Goal: Information Seeking & Learning: Find specific fact

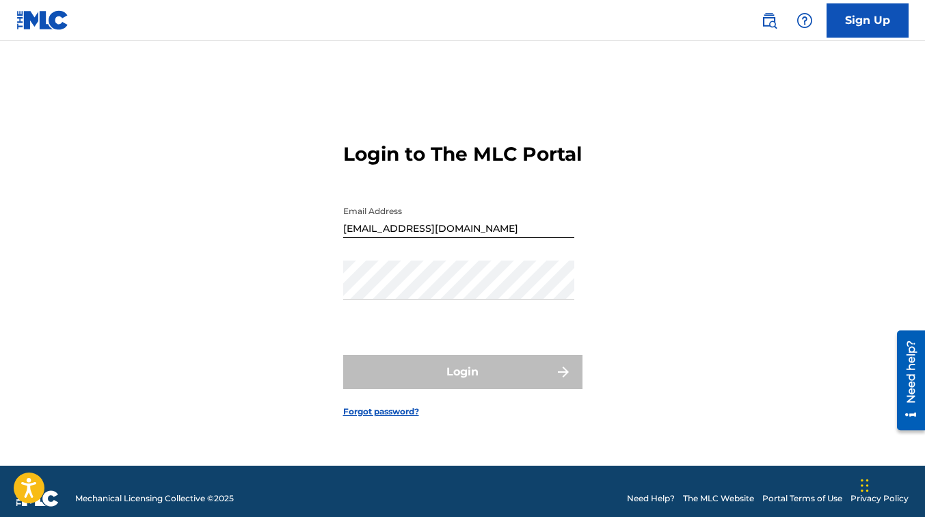
click at [390, 416] on form "Login to The MLC Portal Email Address [EMAIL_ADDRESS][DOMAIN_NAME] Password Log…" at bounding box center [462, 269] width 239 height 394
click at [388, 418] on link "Forgot password?" at bounding box center [381, 411] width 76 height 12
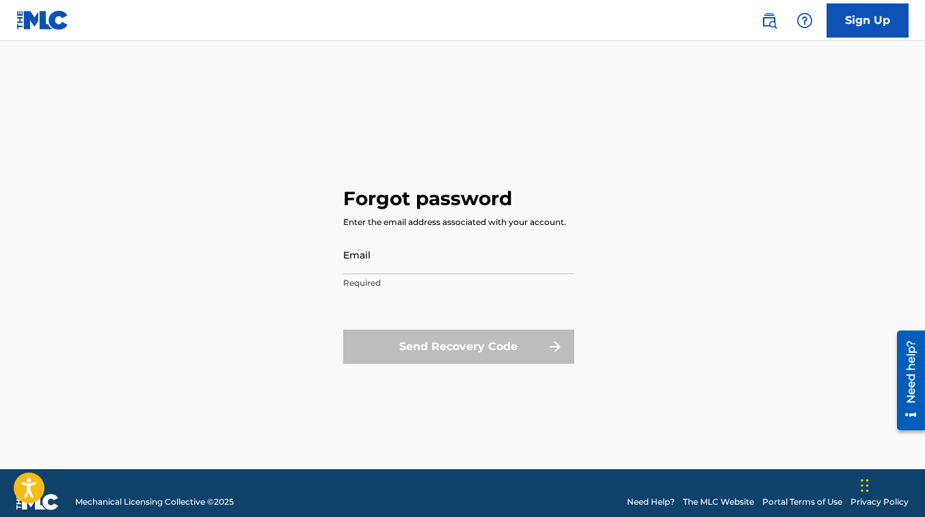
click at [439, 260] on input "Email" at bounding box center [458, 254] width 231 height 39
type input "[EMAIL_ADDRESS][DOMAIN_NAME]"
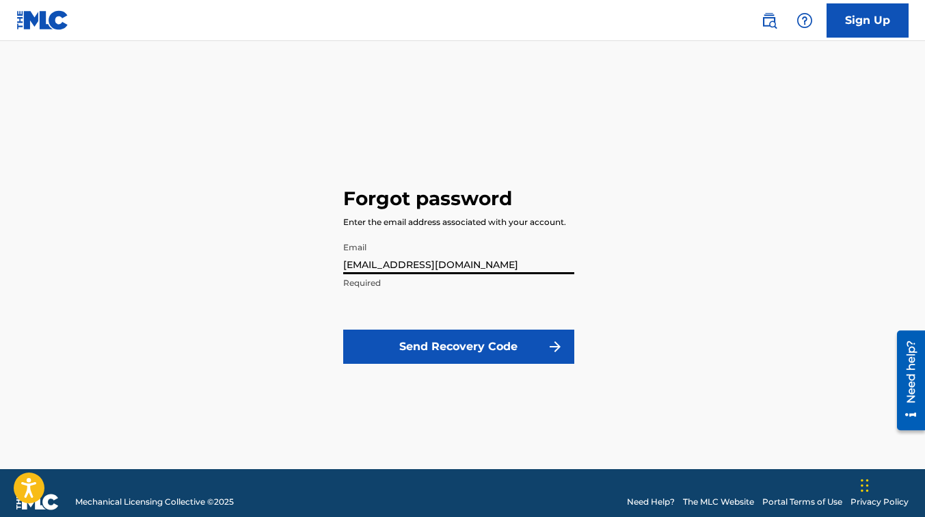
click at [405, 346] on button "Send Recovery Code" at bounding box center [458, 346] width 231 height 34
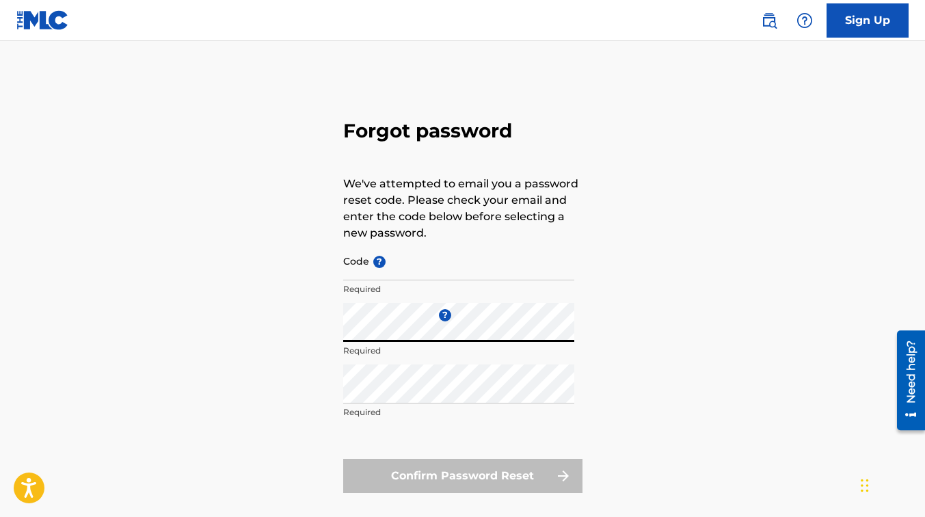
click at [391, 262] on input "Code ?" at bounding box center [458, 260] width 231 height 39
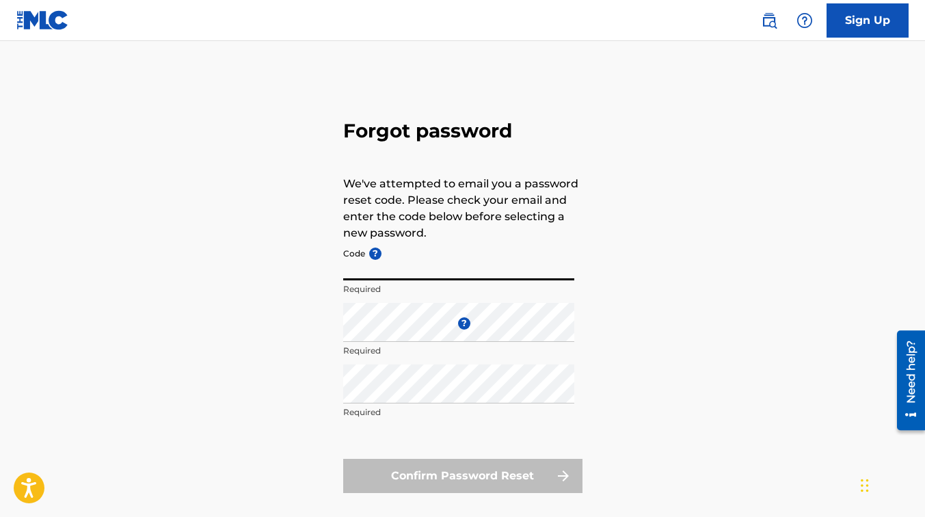
paste input "FP_7c6135bae931d9dcae478f41da3a"
type input "FP_7c6135bae931d9dcae478f41da3a"
click at [364, 347] on p "Required" at bounding box center [458, 350] width 231 height 12
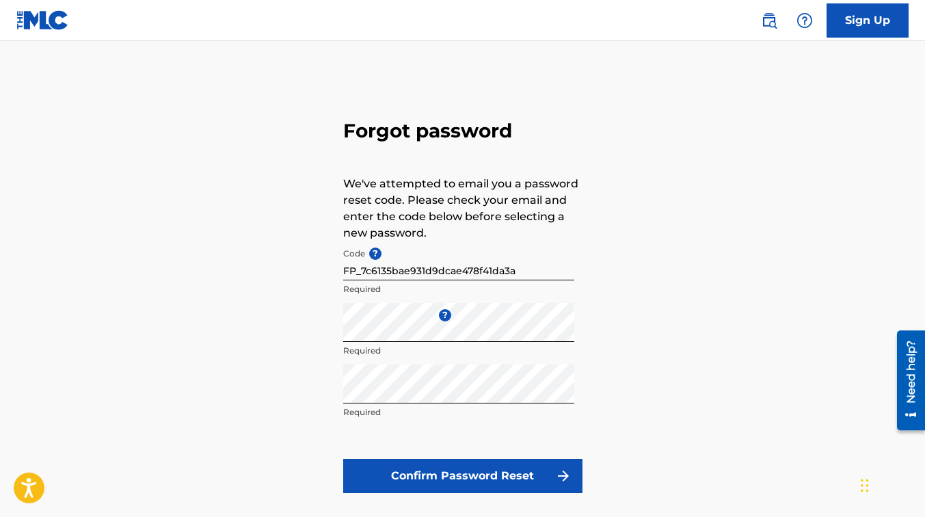
click at [460, 474] on button "Confirm Password Reset" at bounding box center [462, 476] width 239 height 34
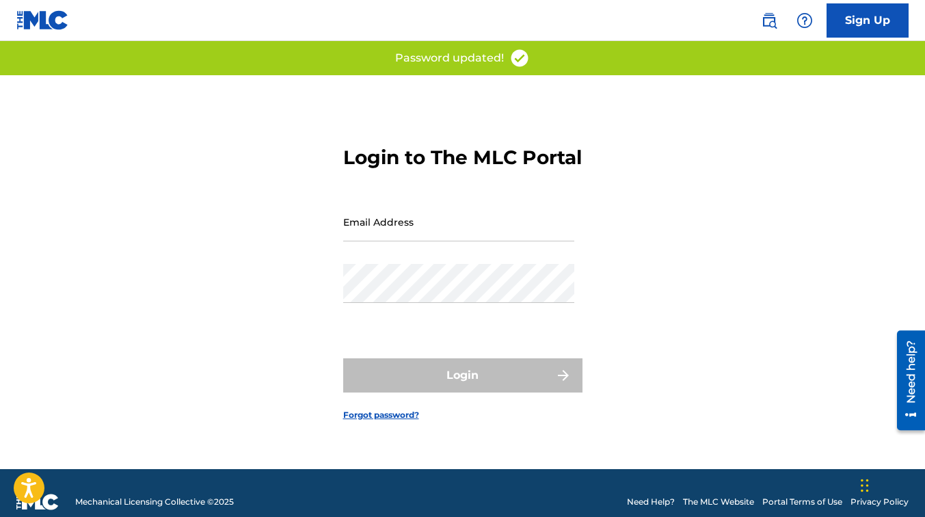
click at [463, 241] on input "Email Address" at bounding box center [458, 221] width 231 height 39
type input "[EMAIL_ADDRESS][DOMAIN_NAME]"
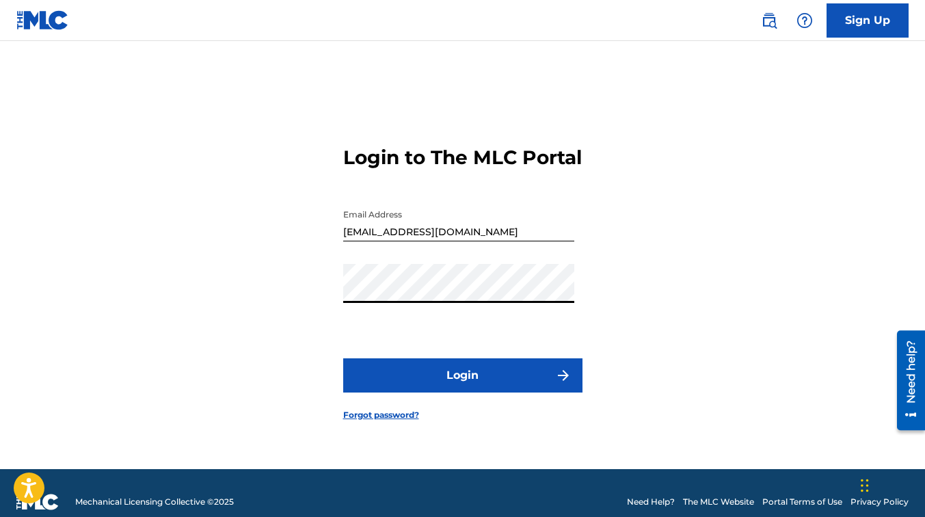
click at [343, 358] on button "Login" at bounding box center [462, 375] width 239 height 34
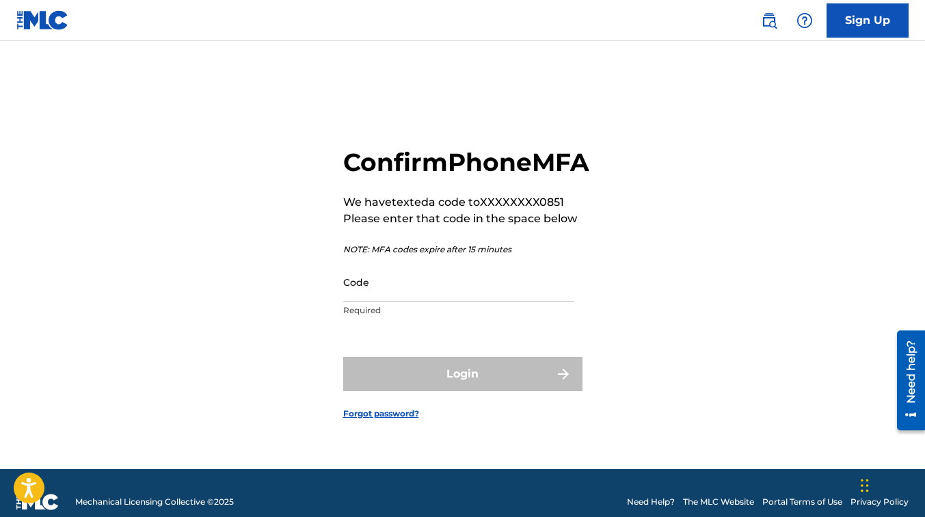
click at [444, 300] on input "Code" at bounding box center [458, 281] width 231 height 39
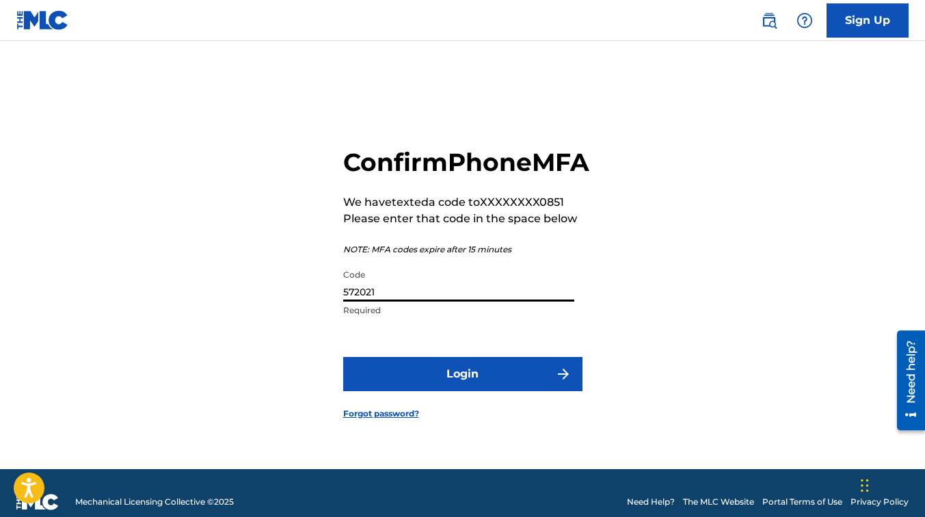
type input "572021"
click at [562, 391] on button "Login" at bounding box center [462, 374] width 239 height 34
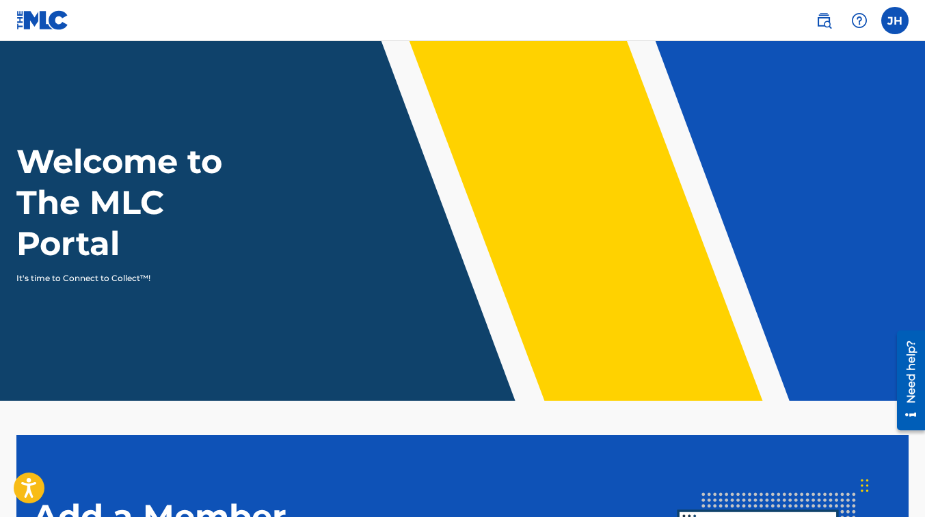
click at [891, 18] on label at bounding box center [894, 20] width 27 height 27
click at [895, 21] on input "JH [PERSON_NAME] [PERSON_NAME][EMAIL_ADDRESS][DOMAIN_NAME] Notification Prefere…" at bounding box center [895, 21] width 0 height 0
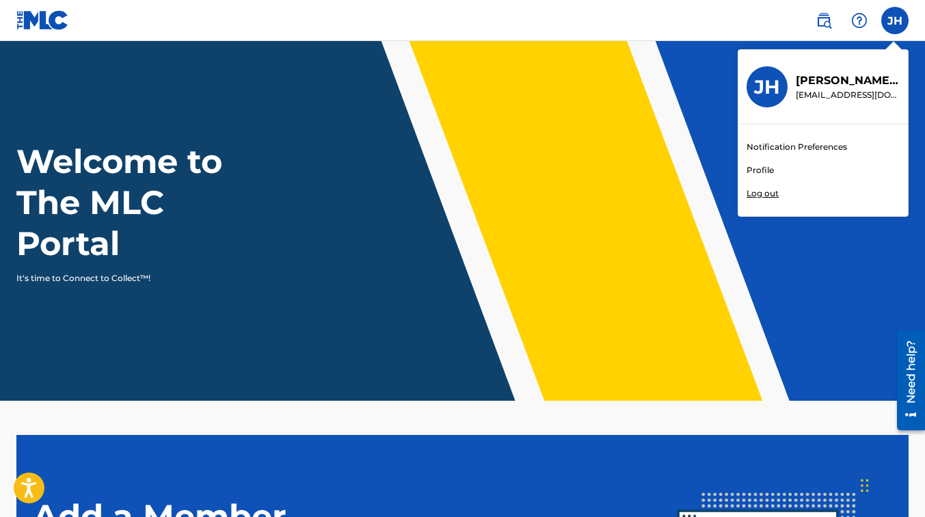
click at [828, 100] on p "[EMAIL_ADDRESS][DOMAIN_NAME]" at bounding box center [848, 95] width 104 height 12
click at [895, 21] on input "JH [PERSON_NAME] [PERSON_NAME][EMAIL_ADDRESS][DOMAIN_NAME] Notification Prefere…" at bounding box center [895, 21] width 0 height 0
click at [816, 83] on p "[PERSON_NAME]" at bounding box center [848, 80] width 104 height 16
click at [895, 21] on input "JH [PERSON_NAME] [PERSON_NAME][EMAIL_ADDRESS][DOMAIN_NAME] Notification Prefere…" at bounding box center [895, 21] width 0 height 0
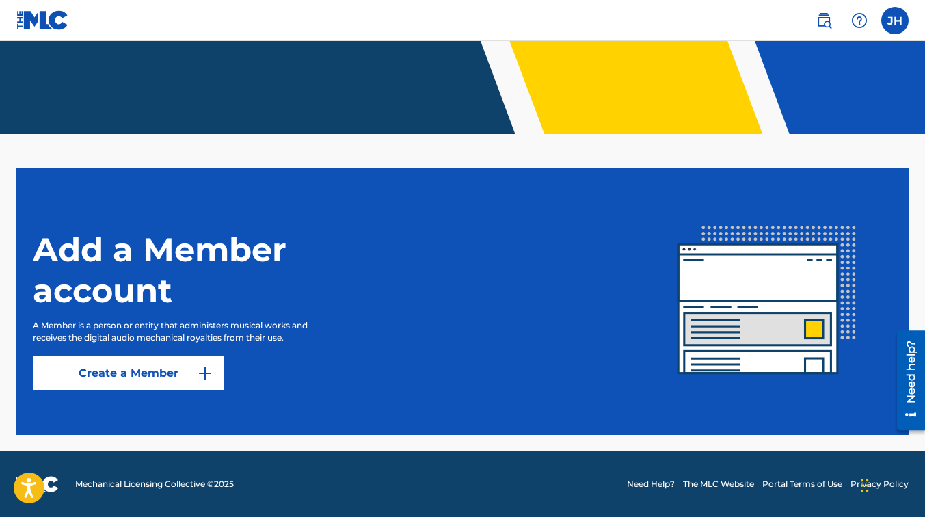
click at [854, 14] on img at bounding box center [859, 20] width 16 height 16
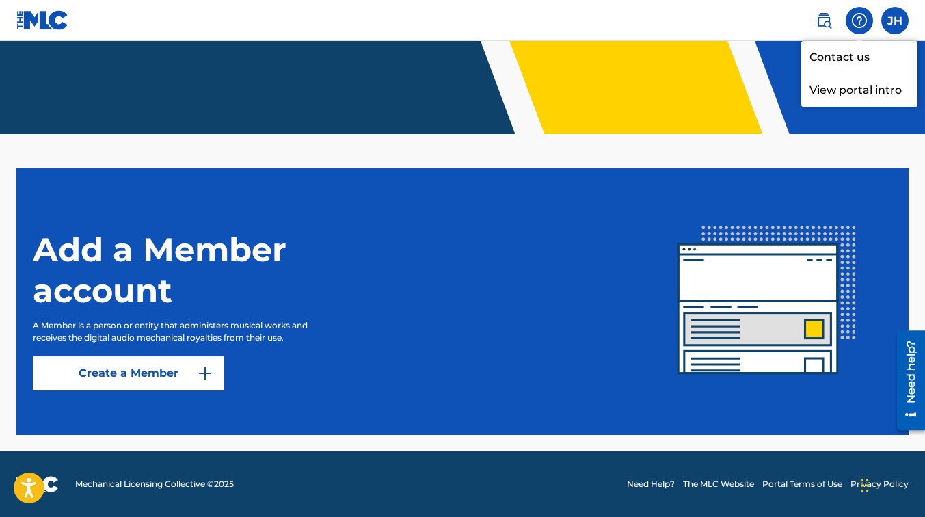
click at [818, 15] on img at bounding box center [823, 20] width 16 height 16
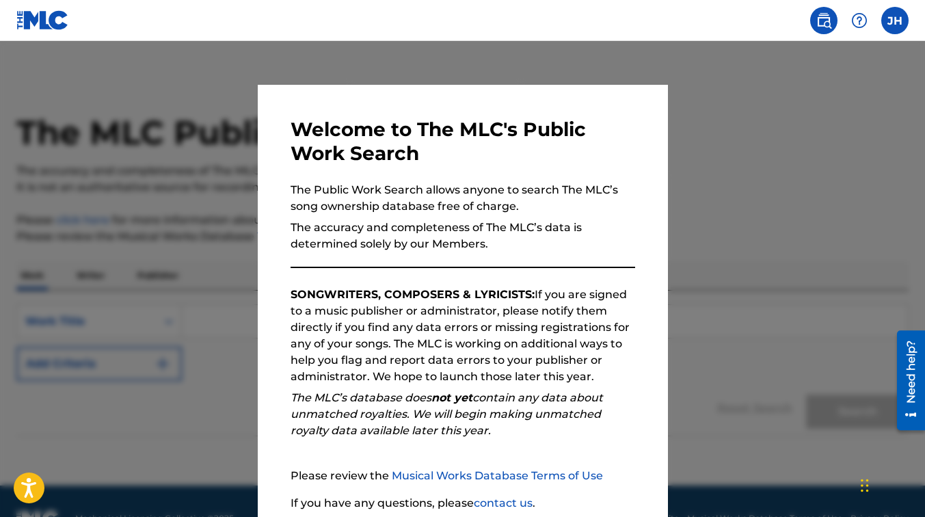
click at [725, 139] on div at bounding box center [462, 299] width 925 height 517
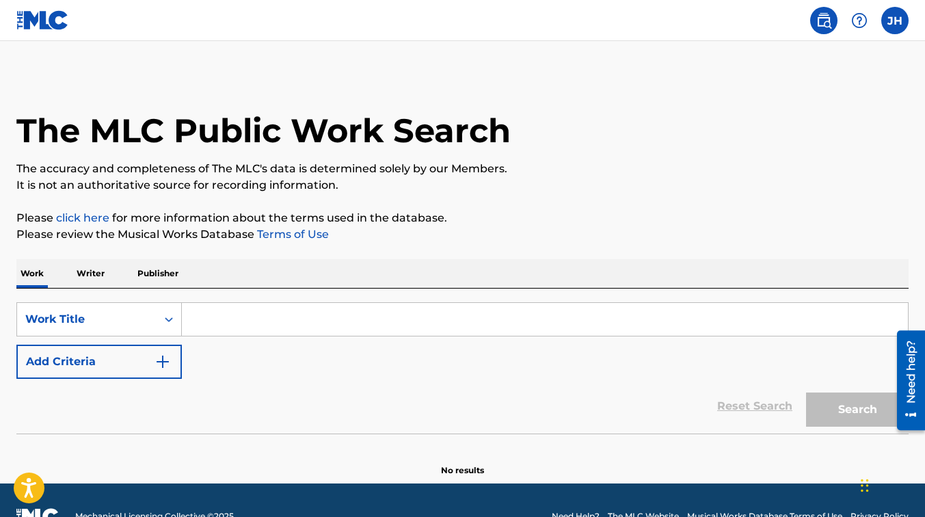
scroll to position [1, 0]
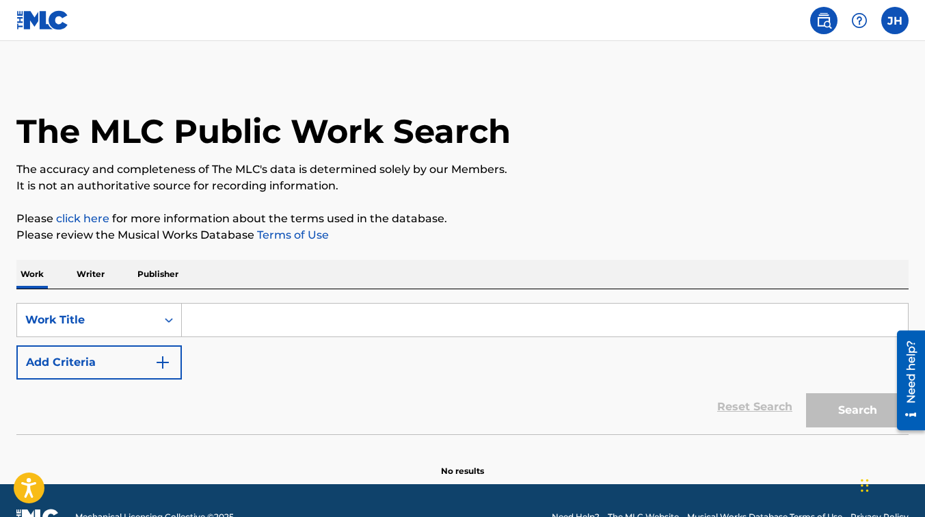
click at [885, 21] on label at bounding box center [894, 20] width 27 height 27
click at [895, 21] on input "JH [PERSON_NAME] [PERSON_NAME][EMAIL_ADDRESS][DOMAIN_NAME] Notification Prefere…" at bounding box center [895, 21] width 0 height 0
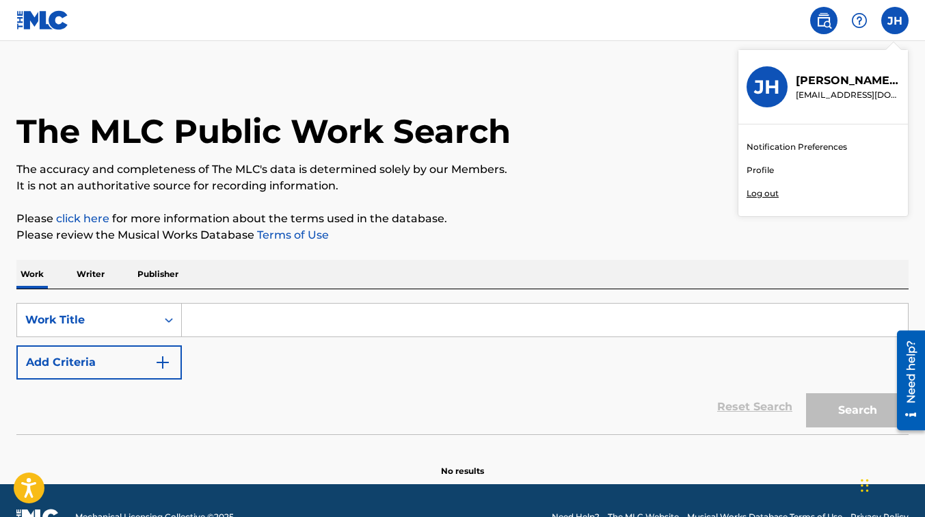
click at [848, 92] on p "[EMAIL_ADDRESS][DOMAIN_NAME]" at bounding box center [848, 95] width 104 height 12
click at [895, 21] on input "JH [PERSON_NAME] [PERSON_NAME][EMAIL_ADDRESS][DOMAIN_NAME] Notification Prefere…" at bounding box center [895, 21] width 0 height 0
click at [767, 83] on h3 "JH" at bounding box center [767, 87] width 26 height 24
click at [895, 21] on input "JH [PERSON_NAME] [PERSON_NAME][EMAIL_ADDRESS][DOMAIN_NAME] Notification Prefere…" at bounding box center [895, 21] width 0 height 0
click at [763, 174] on link "Profile" at bounding box center [759, 170] width 27 height 12
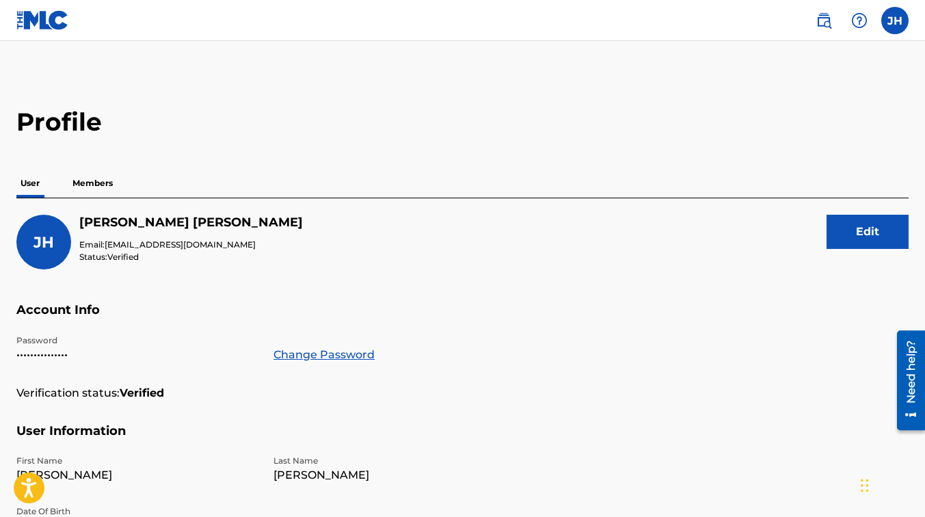
click at [112, 183] on p "Members" at bounding box center [92, 183] width 49 height 29
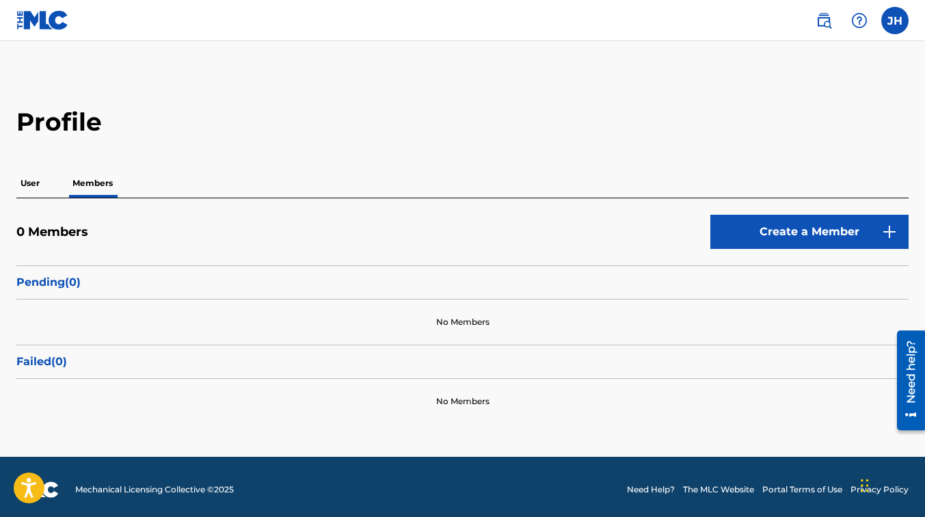
click at [824, 27] on img at bounding box center [823, 20] width 16 height 16
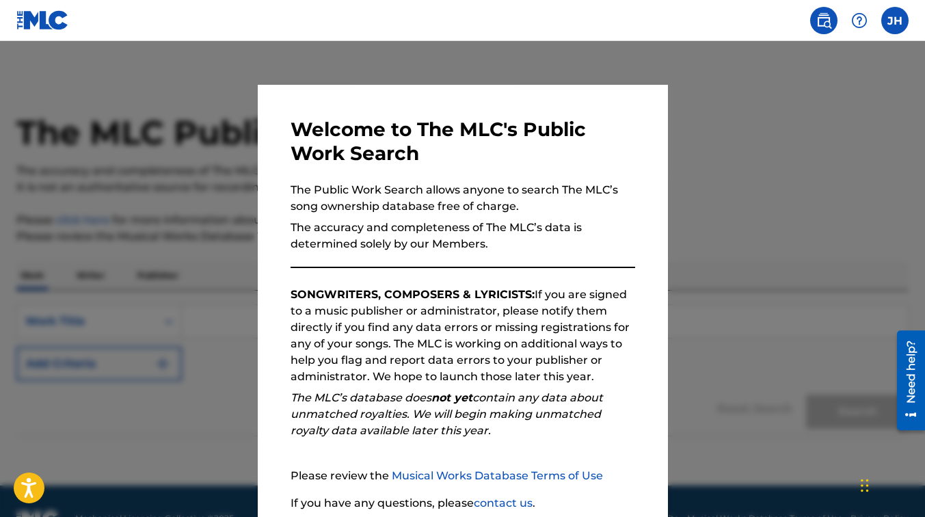
click at [200, 330] on div at bounding box center [462, 299] width 925 height 517
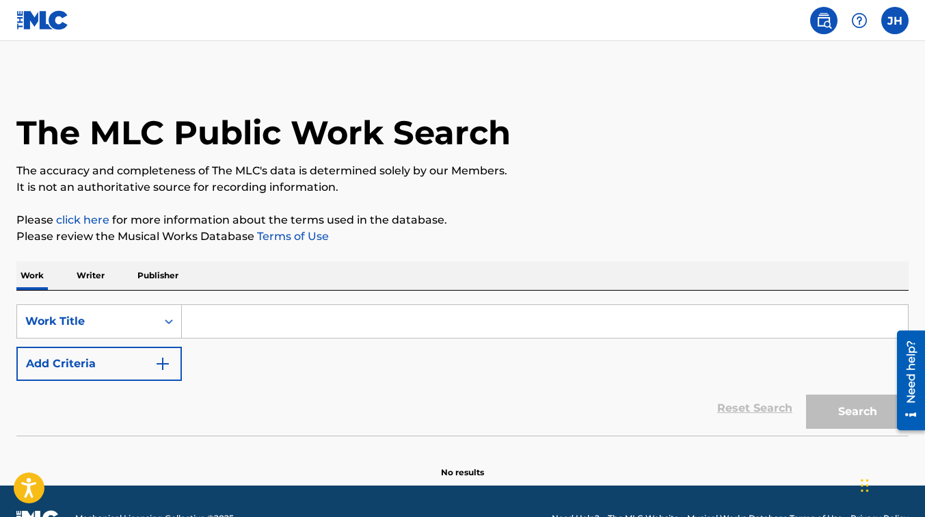
click at [219, 314] on input "Search Form" at bounding box center [545, 321] width 726 height 33
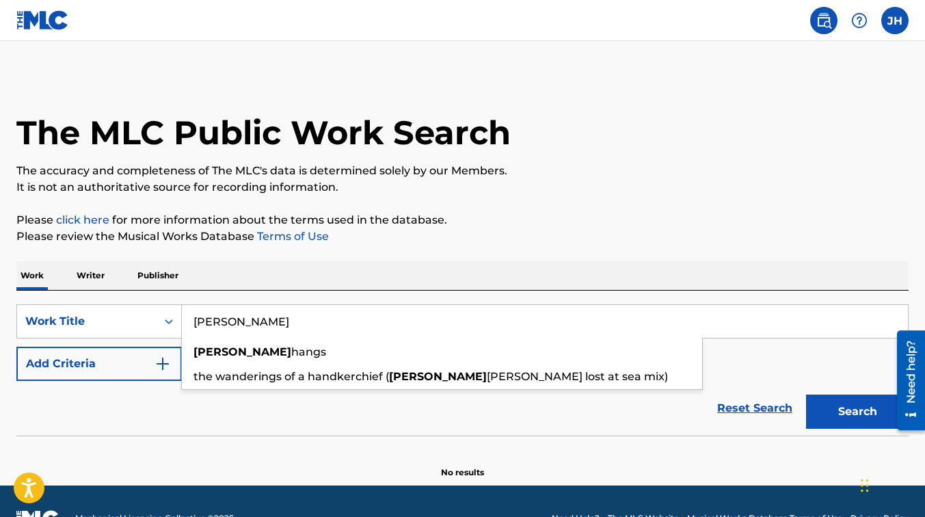
click at [806, 394] on button "Search" at bounding box center [857, 411] width 103 height 34
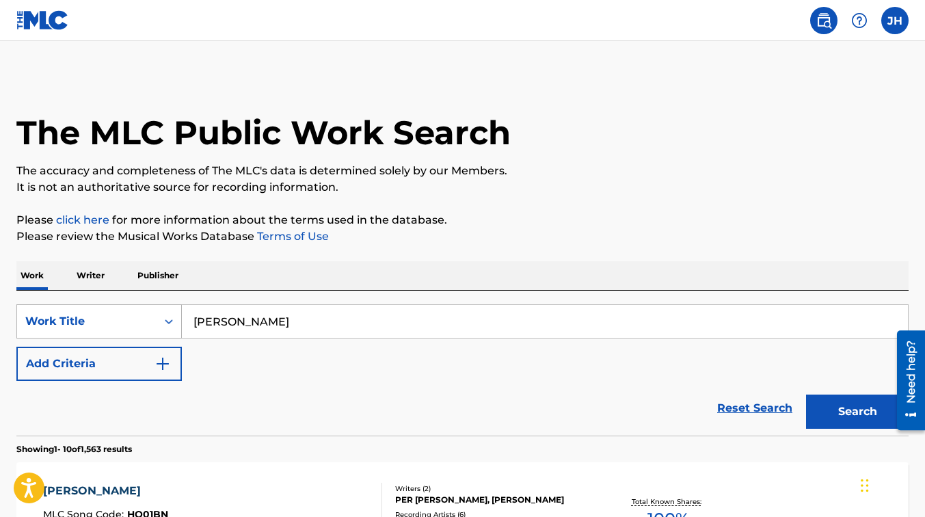
drag, startPoint x: 280, startPoint y: 328, endPoint x: 174, endPoint y: 307, distance: 108.0
click at [174, 307] on div "SearchWithCriteria8a89999a-252d-4dcf-874a-fa9caff27785 Work Title [PERSON_NAME]" at bounding box center [462, 321] width 892 height 34
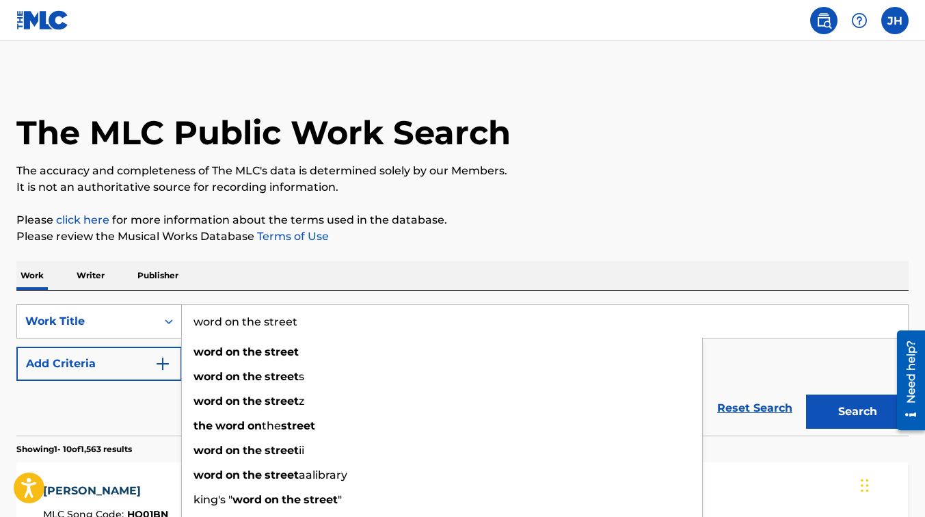
type input "word on the street"
click at [806, 394] on button "Search" at bounding box center [857, 411] width 103 height 34
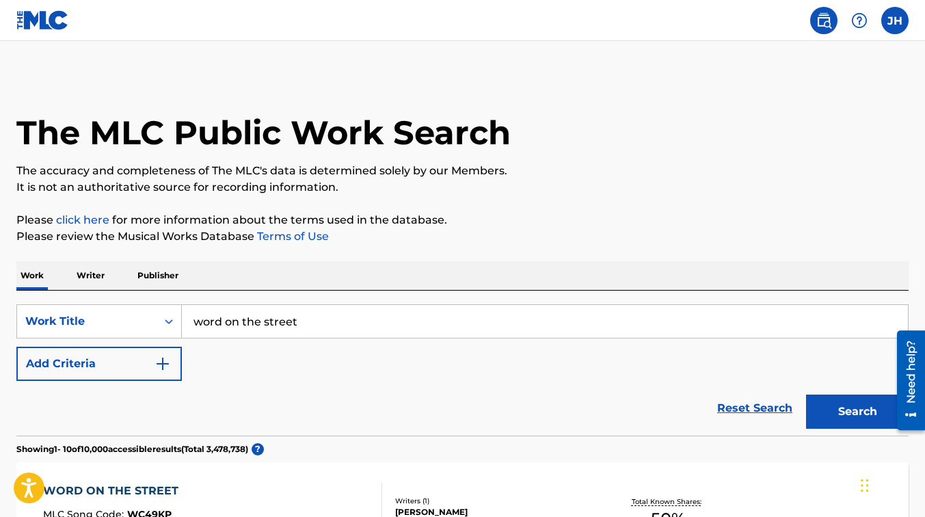
click at [109, 276] on div "Work Writer Publisher" at bounding box center [462, 275] width 892 height 29
click at [95, 271] on p "Writer" at bounding box center [90, 275] width 36 height 29
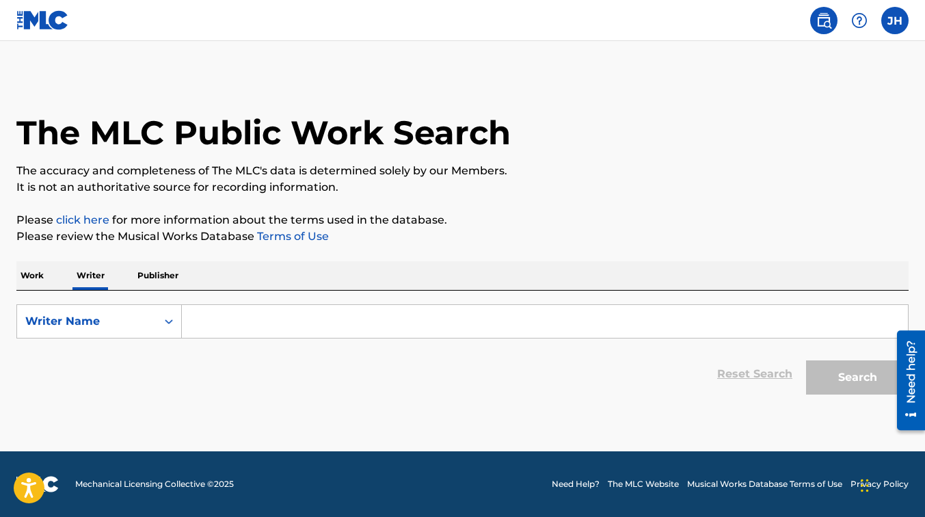
click at [290, 323] on input "Search Form" at bounding box center [545, 321] width 726 height 33
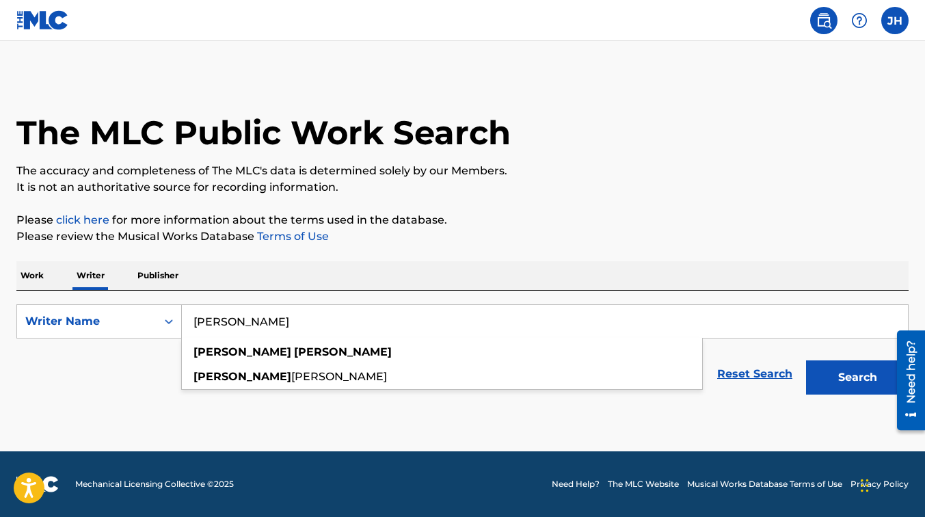
type input "[PERSON_NAME]"
click at [806, 360] on button "Search" at bounding box center [857, 377] width 103 height 34
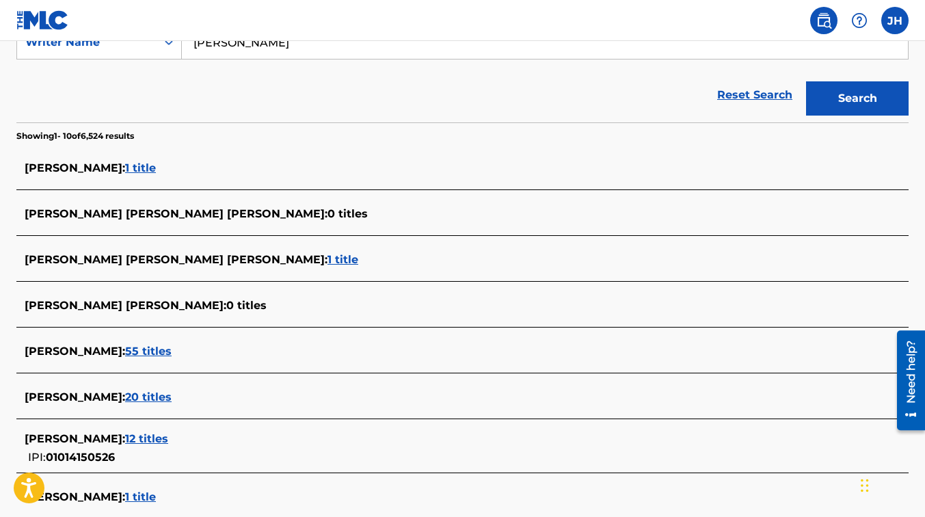
scroll to position [420, 0]
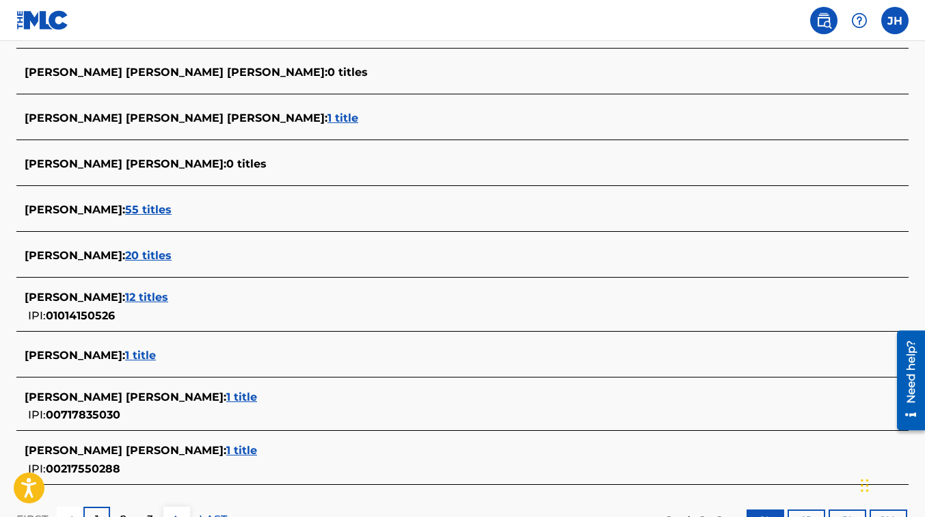
click at [142, 295] on span "12 titles" at bounding box center [146, 296] width 43 height 13
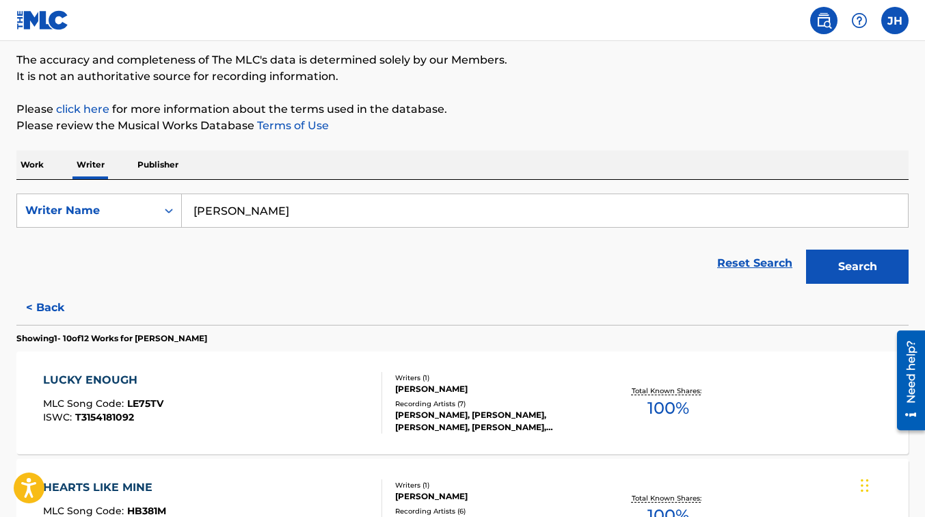
scroll to position [111, 0]
click at [891, 21] on label at bounding box center [894, 20] width 27 height 27
click at [895, 21] on input "JH [PERSON_NAME] [PERSON_NAME][EMAIL_ADDRESS][DOMAIN_NAME] Notification Prefere…" at bounding box center [895, 21] width 0 height 0
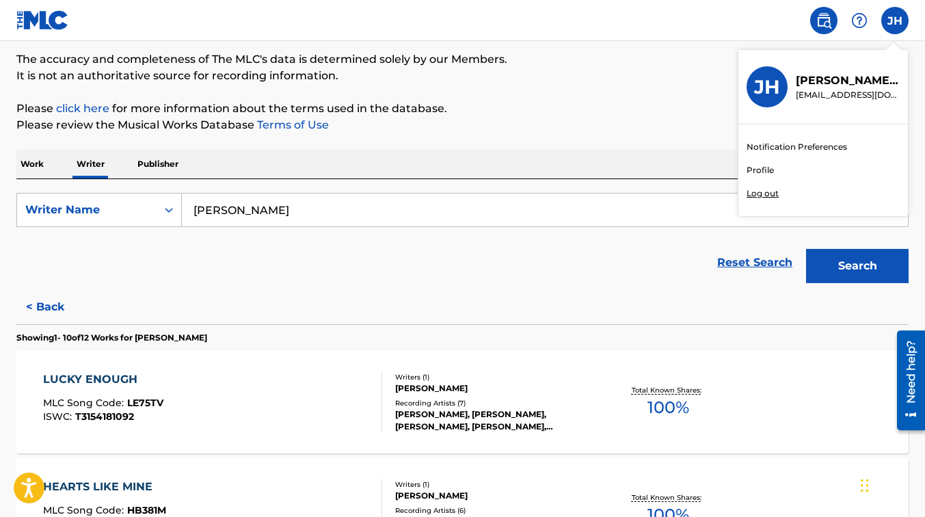
click at [773, 86] on h3 "JH" at bounding box center [767, 87] width 26 height 24
click at [895, 21] on input "JH [PERSON_NAME] [PERSON_NAME][EMAIL_ADDRESS][DOMAIN_NAME] Notification Prefere…" at bounding box center [895, 21] width 0 height 0
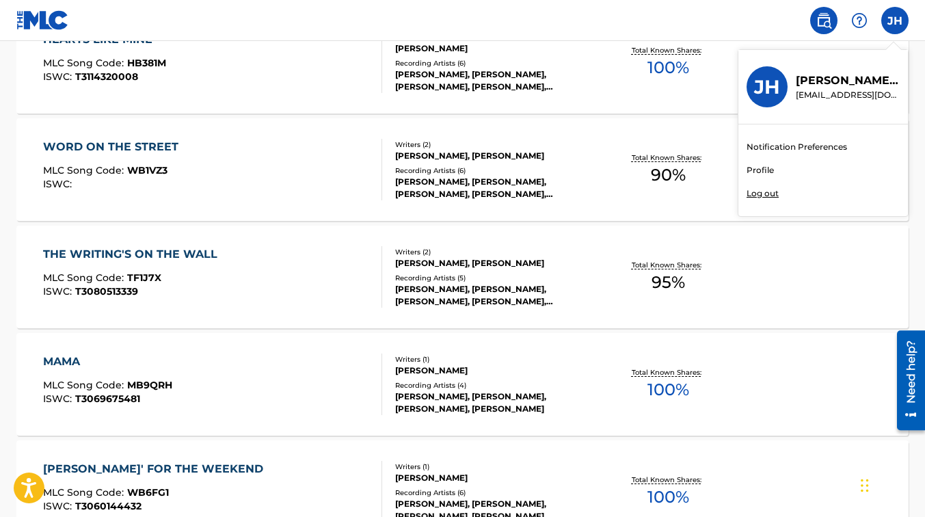
scroll to position [558, 0]
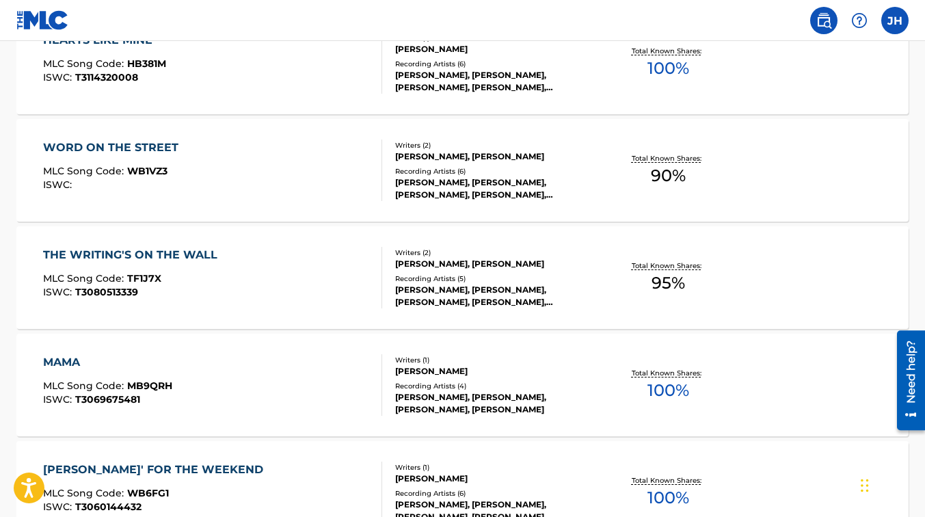
click at [512, 257] on div "Writers ( 2 )" at bounding box center [494, 252] width 199 height 10
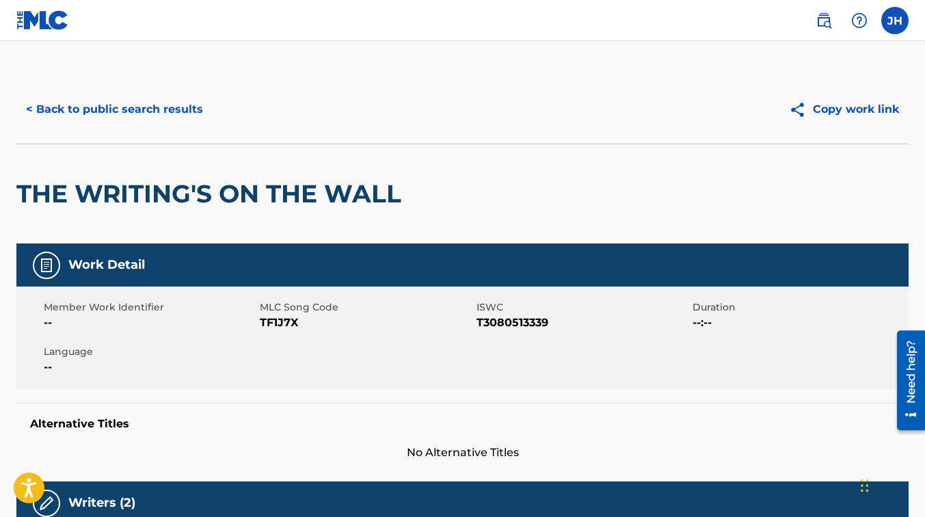
click at [64, 107] on button "< Back to public search results" at bounding box center [114, 109] width 196 height 34
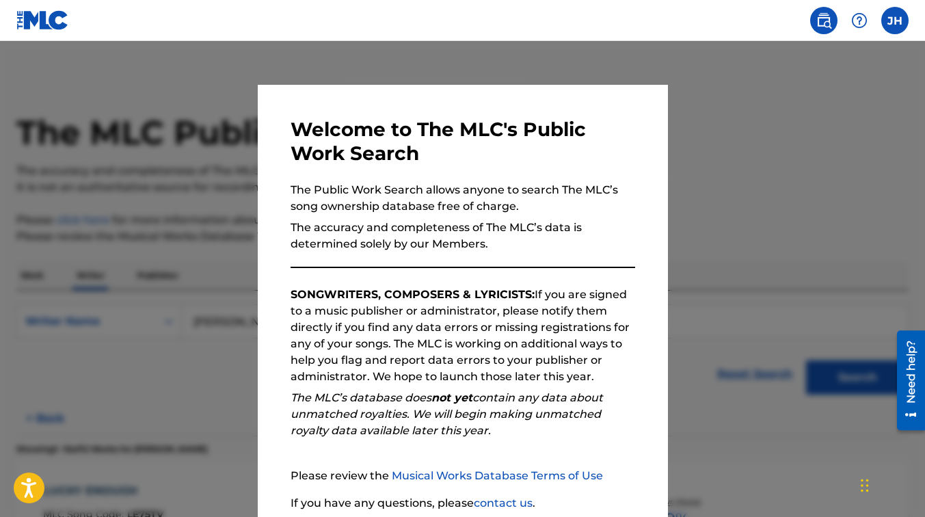
click at [124, 215] on div at bounding box center [462, 299] width 925 height 517
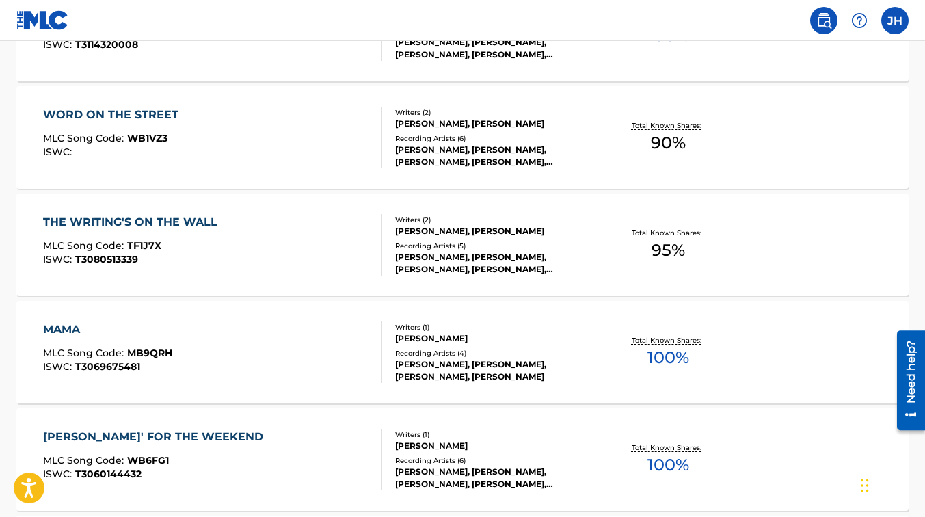
scroll to position [595, 0]
